Goal: Information Seeking & Learning: Find specific fact

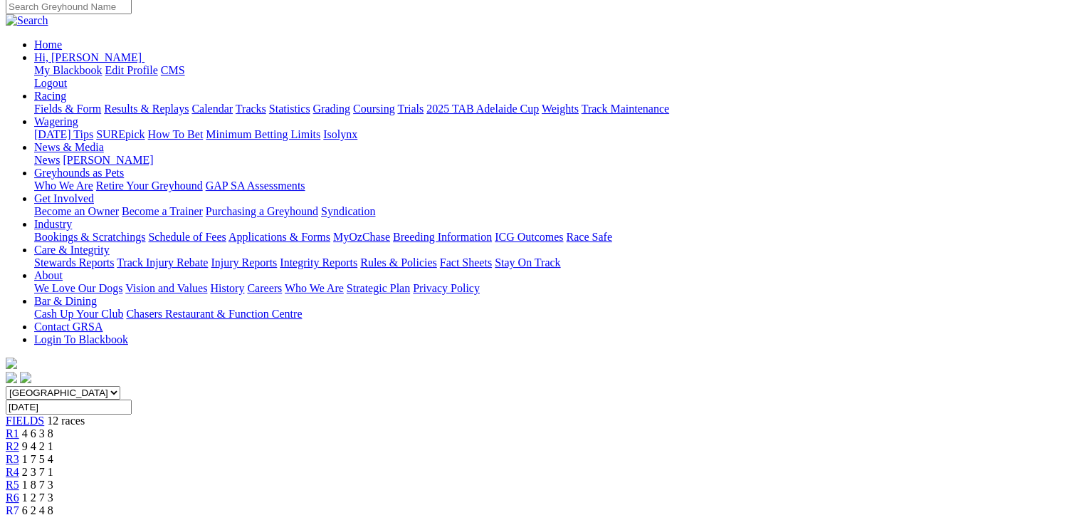
scroll to position [140, 0]
